Goal: Transaction & Acquisition: Book appointment/travel/reservation

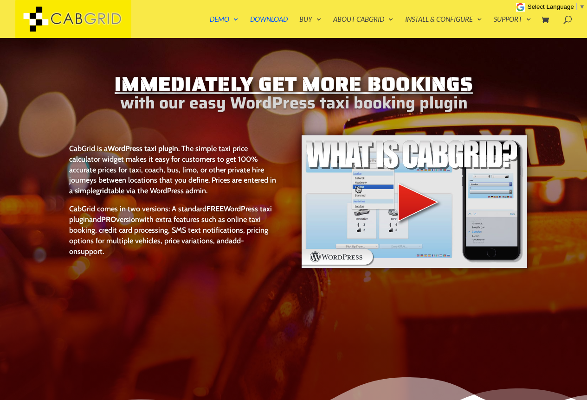
click at [222, 16] on link "Demo" at bounding box center [224, 27] width 29 height 22
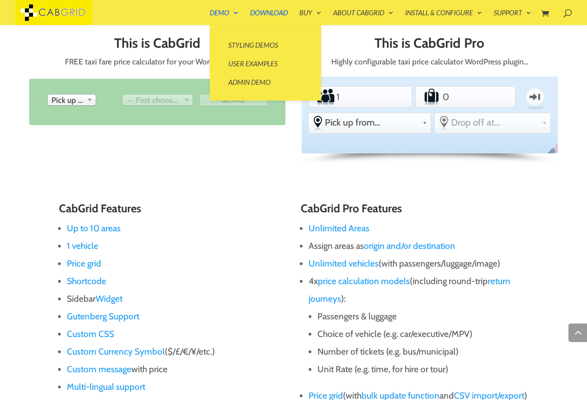
scroll to position [386, 0]
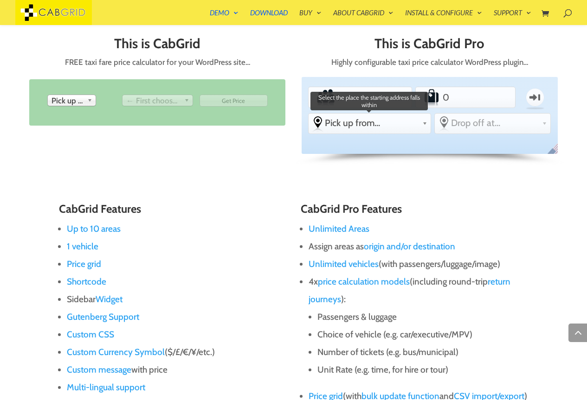
click at [410, 126] on span "Pick up from..." at bounding box center [371, 122] width 93 height 11
click at [388, 126] on span "Pick up from..." at bounding box center [371, 122] width 93 height 11
click at [389, 129] on link "Pick up from..." at bounding box center [369, 123] width 122 height 19
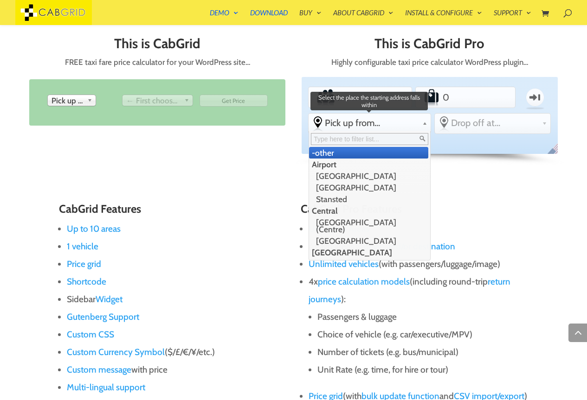
click at [391, 145] on input "text" at bounding box center [369, 139] width 117 height 12
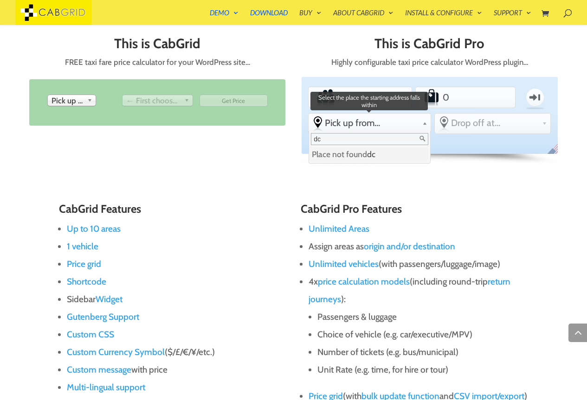
type input "d"
type input "a"
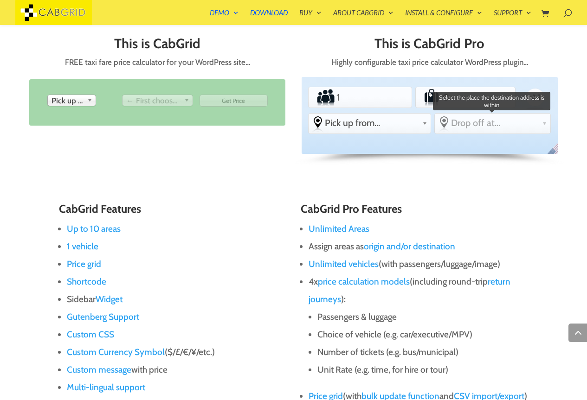
click at [503, 131] on link "Drop off at..." at bounding box center [492, 123] width 115 height 19
click at [503, 118] on span "Drop off at..." at bounding box center [494, 122] width 87 height 11
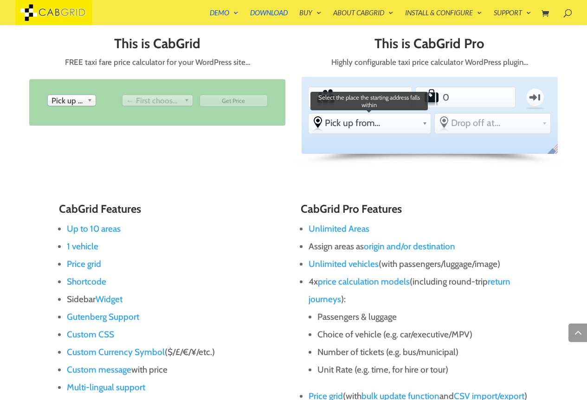
click at [380, 126] on span "Pick up from..." at bounding box center [371, 122] width 93 height 11
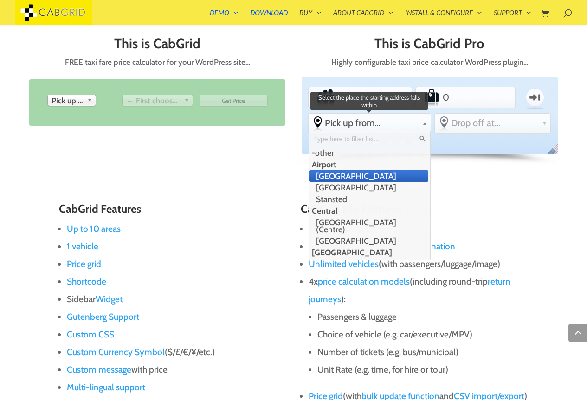
click at [377, 177] on li "[GEOGRAPHIC_DATA]" at bounding box center [368, 176] width 119 height 12
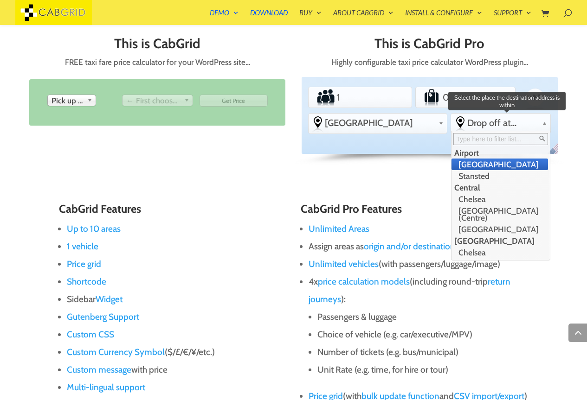
click at [493, 124] on span "Drop off at..." at bounding box center [502, 122] width 71 height 11
click at [478, 178] on li "Stansted" at bounding box center [499, 176] width 96 height 12
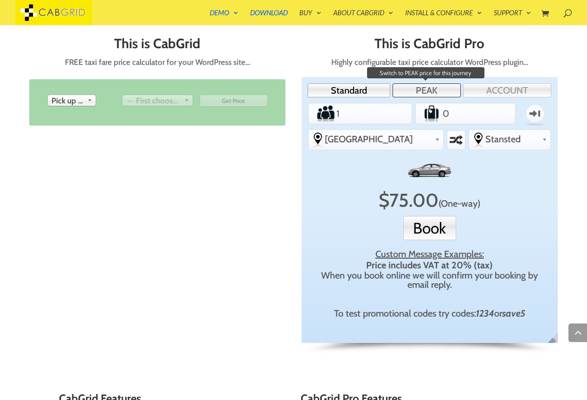
click at [424, 97] on link "PEAK" at bounding box center [426, 90] width 68 height 14
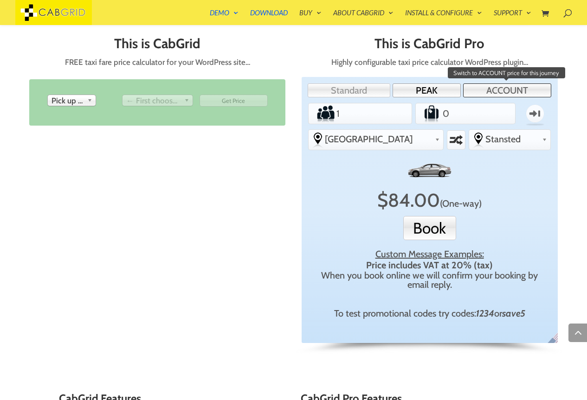
click at [505, 87] on link "ACCOUNT" at bounding box center [507, 90] width 88 height 14
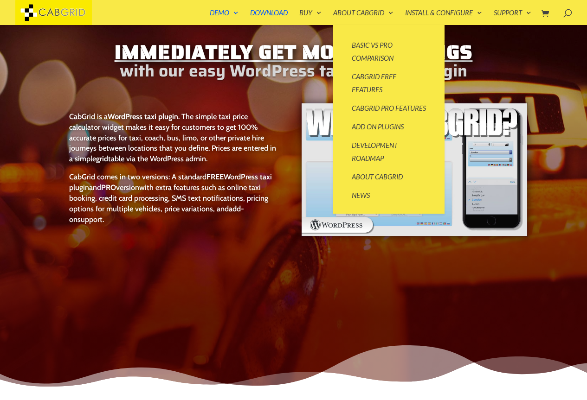
scroll to position [0, 0]
